Goal: Task Accomplishment & Management: Manage account settings

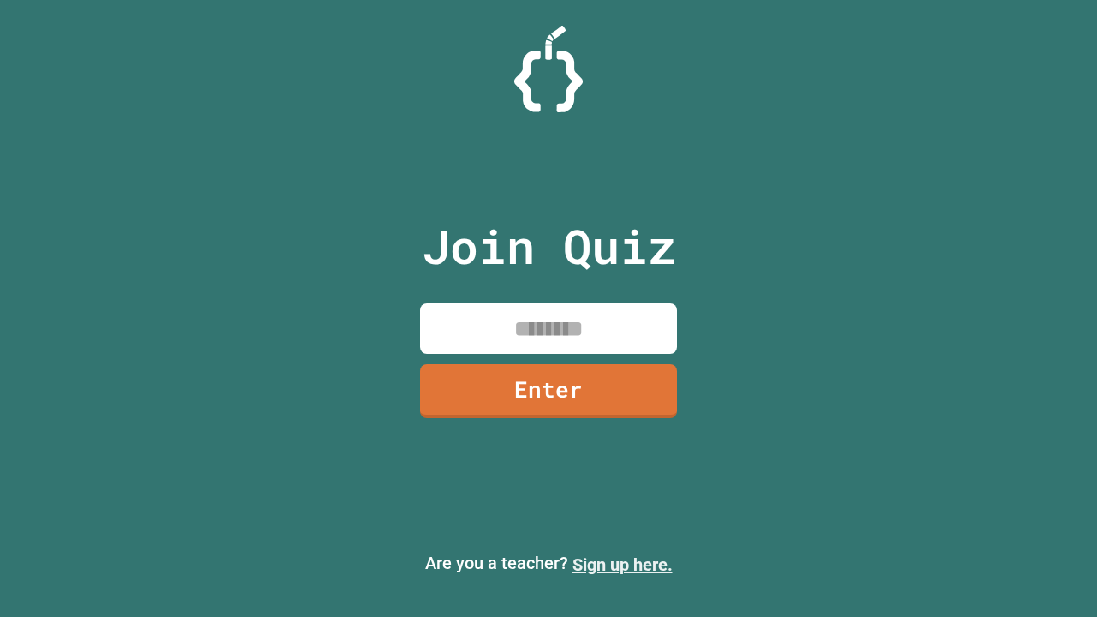
click at [622, 565] on link "Sign up here." at bounding box center [623, 565] width 100 height 21
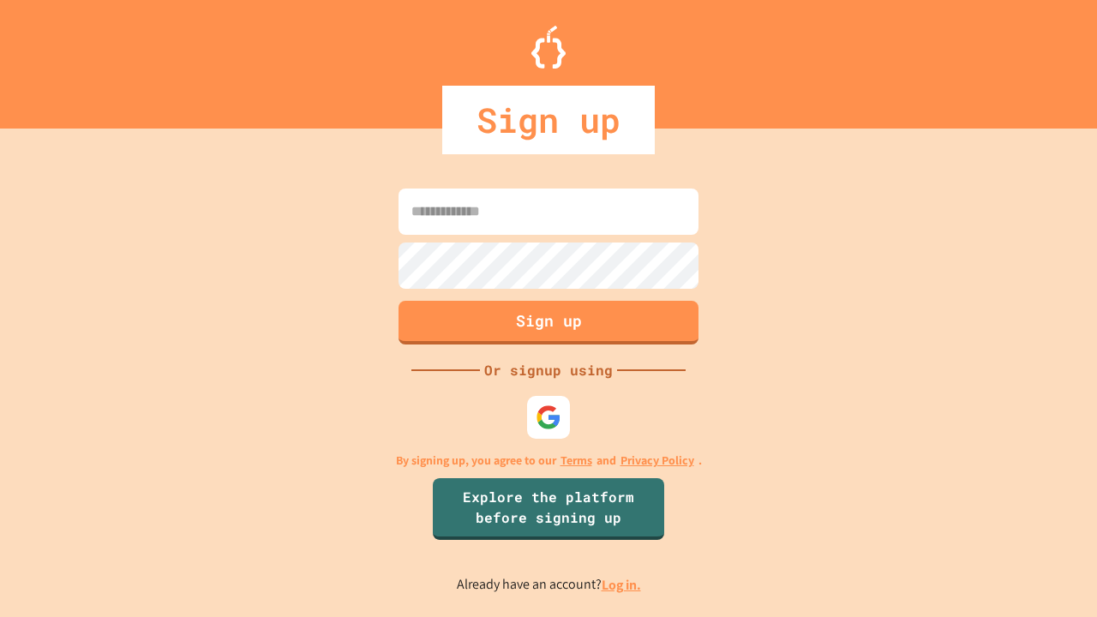
click at [622, 585] on link "Log in." at bounding box center [621, 585] width 39 height 18
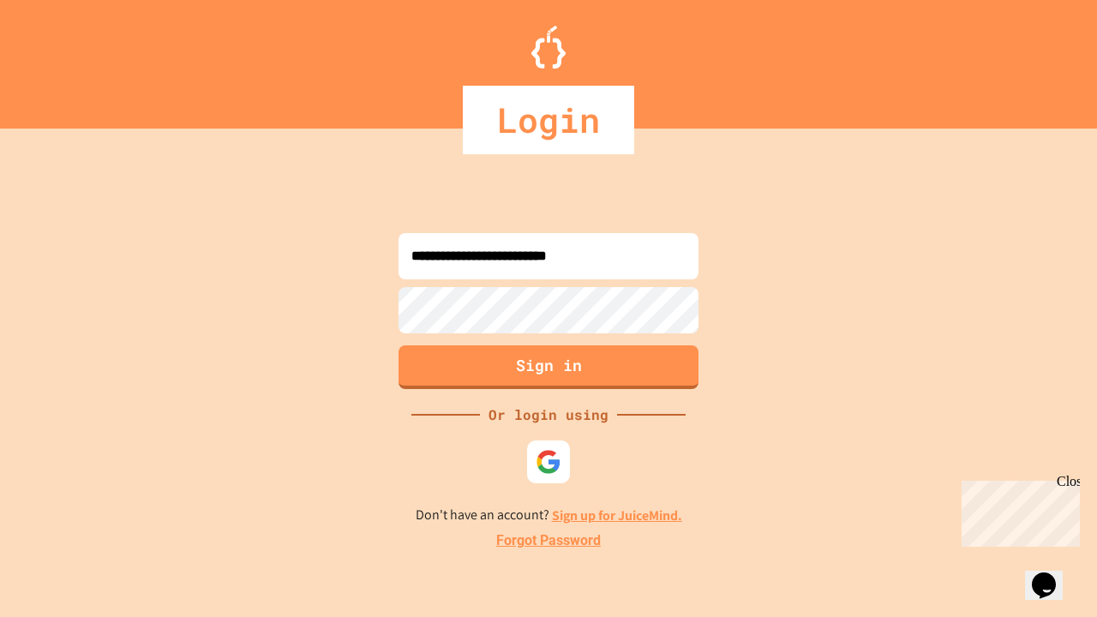
type input "**********"
